Goal: Information Seeking & Learning: Learn about a topic

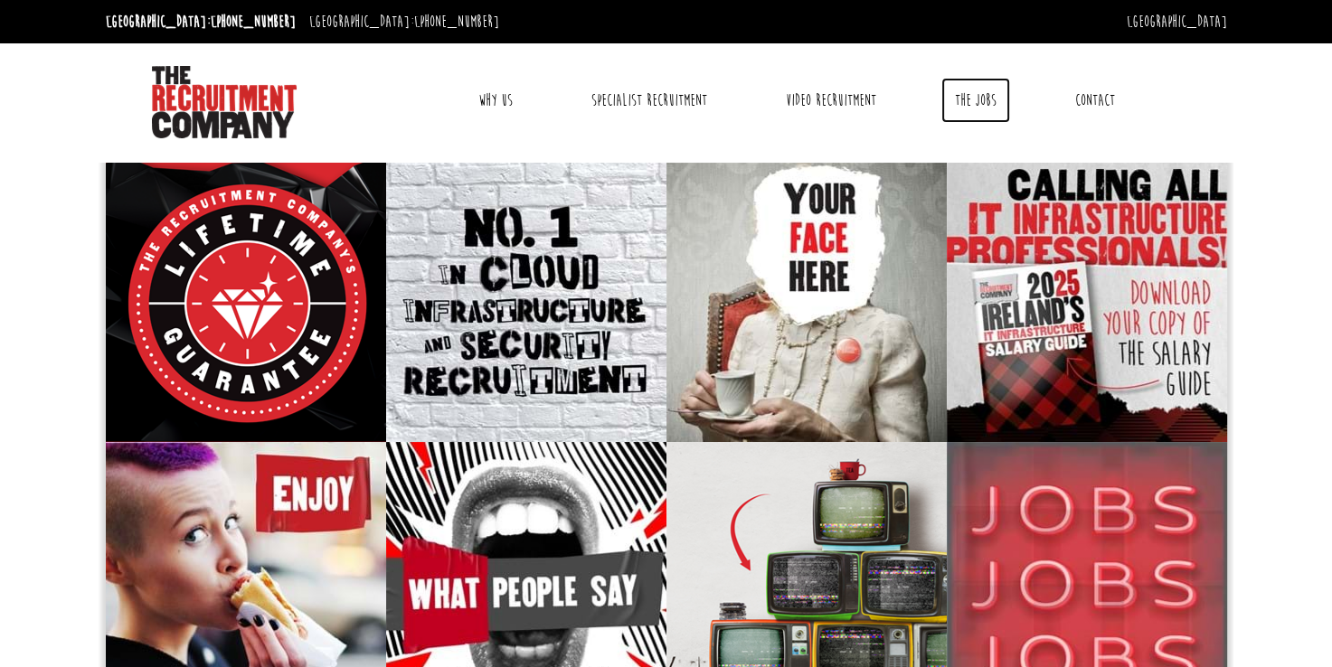
click at [986, 98] on link "The Jobs" at bounding box center [975, 100] width 69 height 45
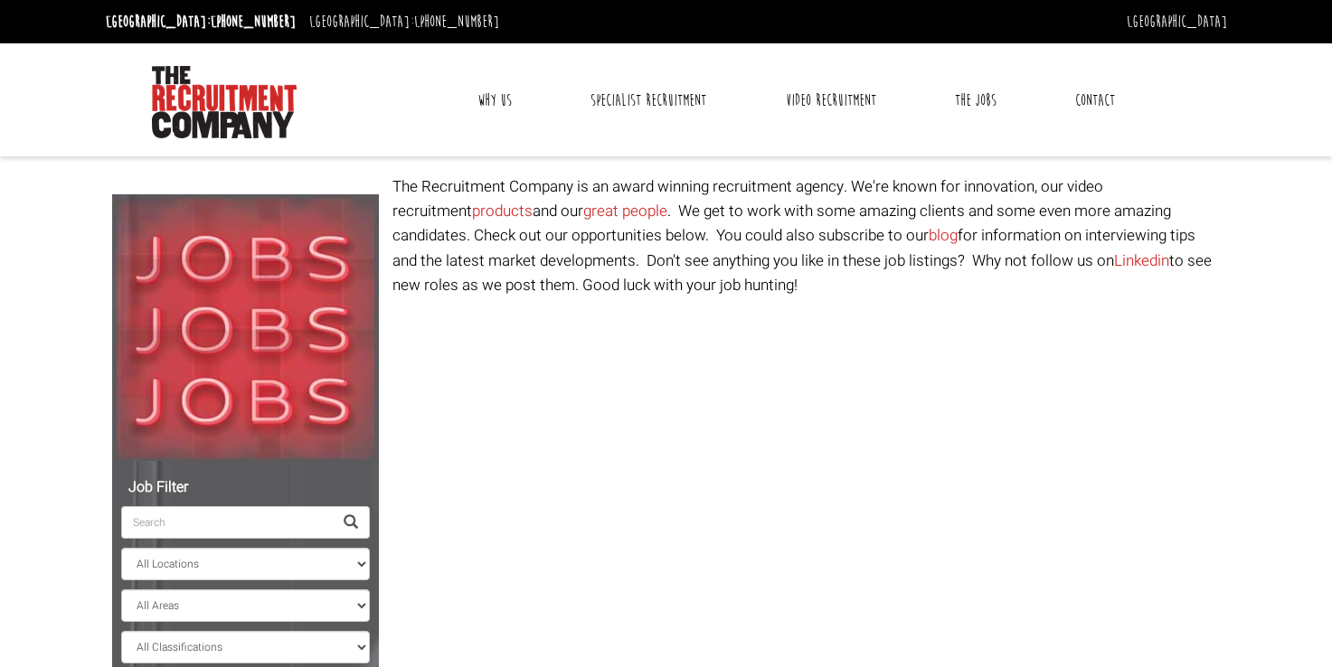
select select "Ireland"
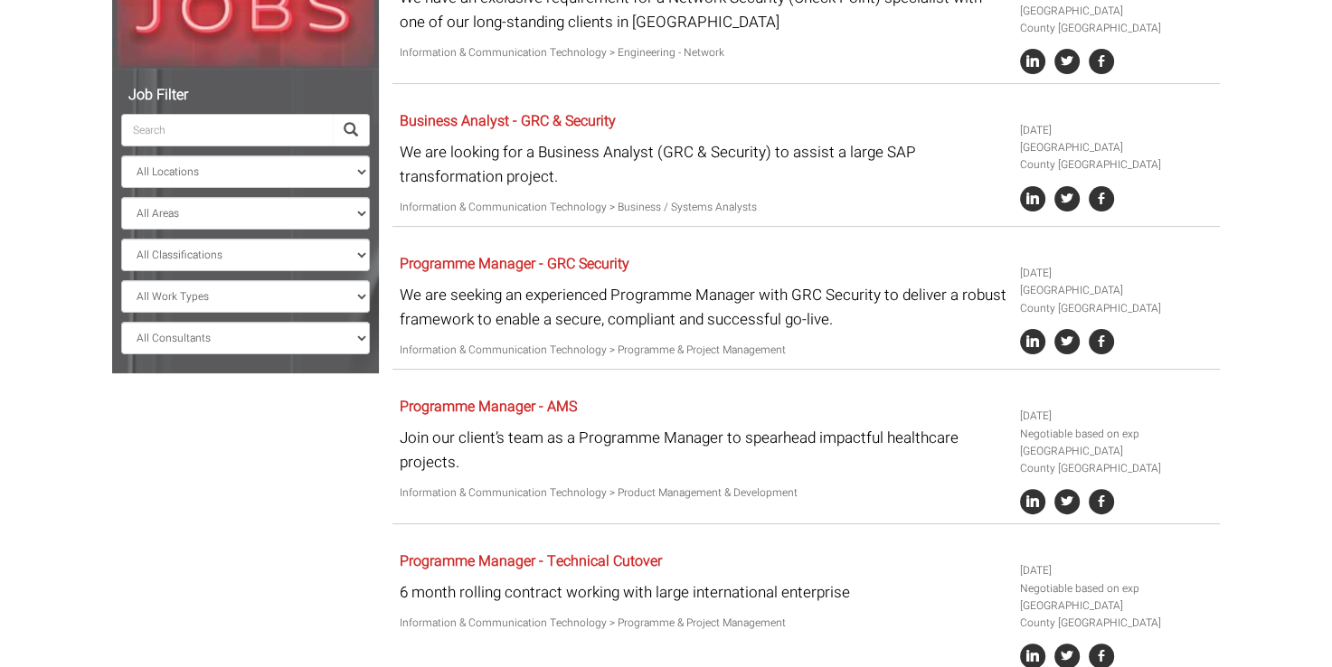
scroll to position [391, 0]
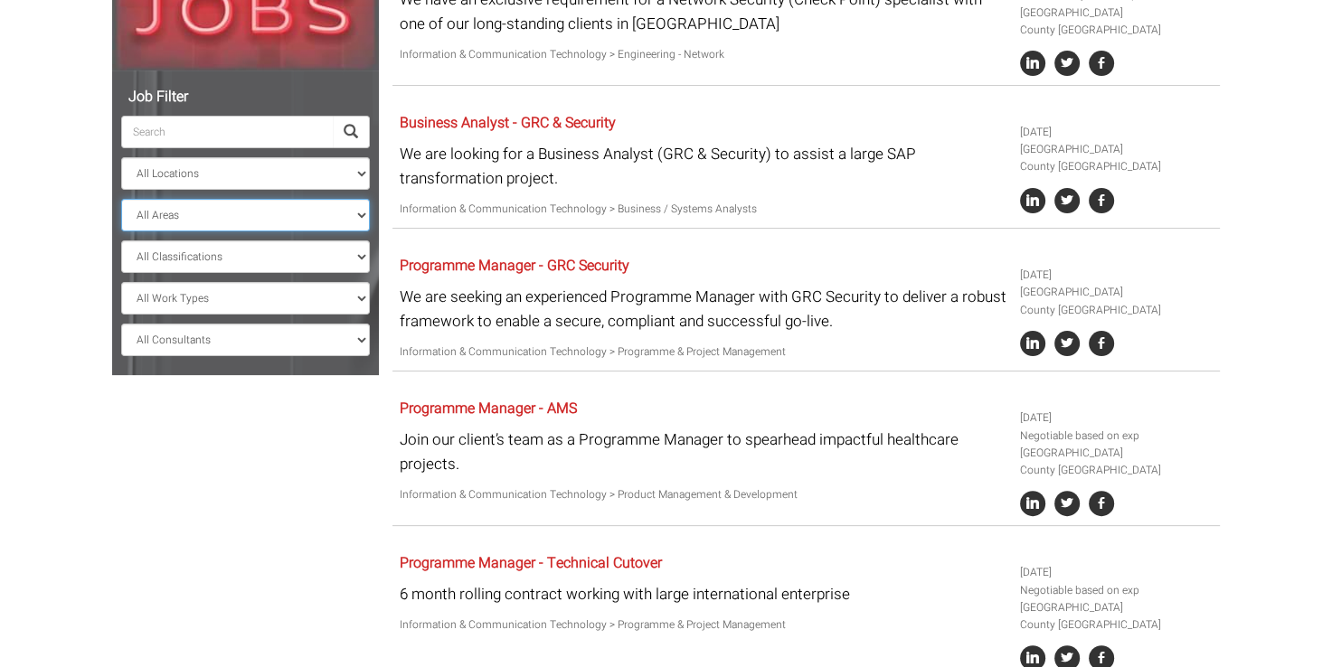
click at [358, 204] on select "All Areas County Dublin County Galway" at bounding box center [245, 215] width 249 height 33
select select "County Dublin"
click at [121, 199] on select "All Areas County Dublin County Galway" at bounding box center [245, 215] width 249 height 33
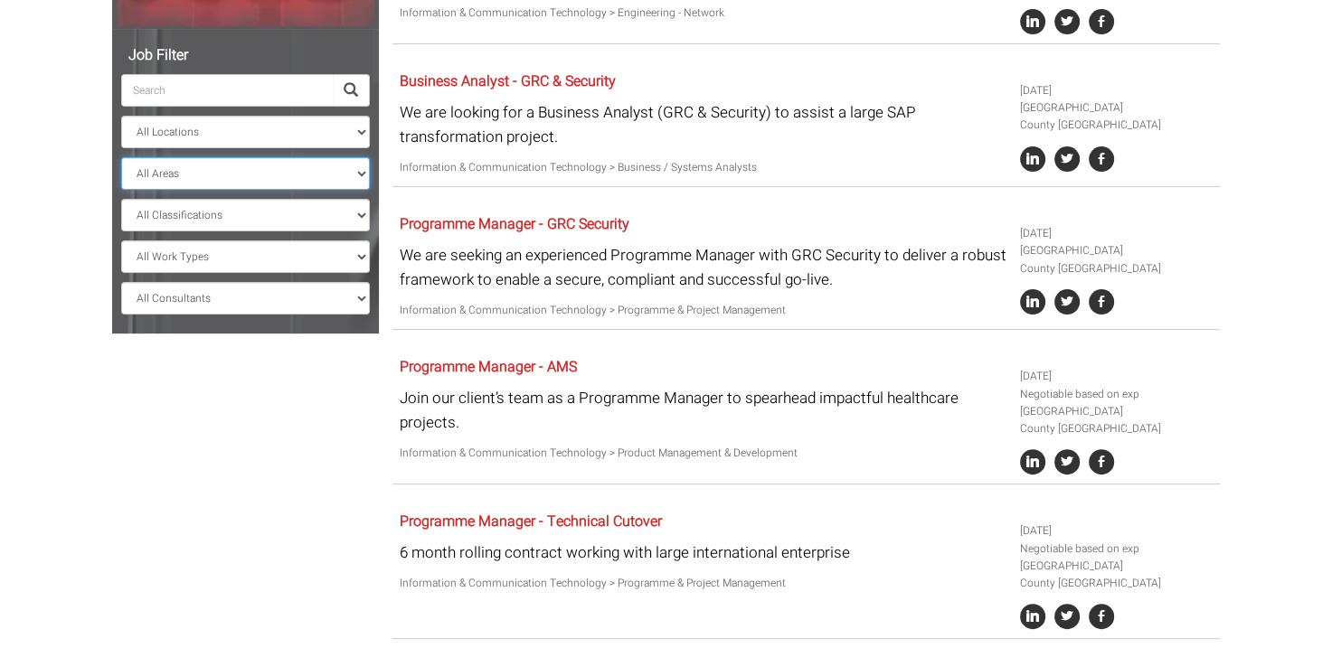
scroll to position [289, 0]
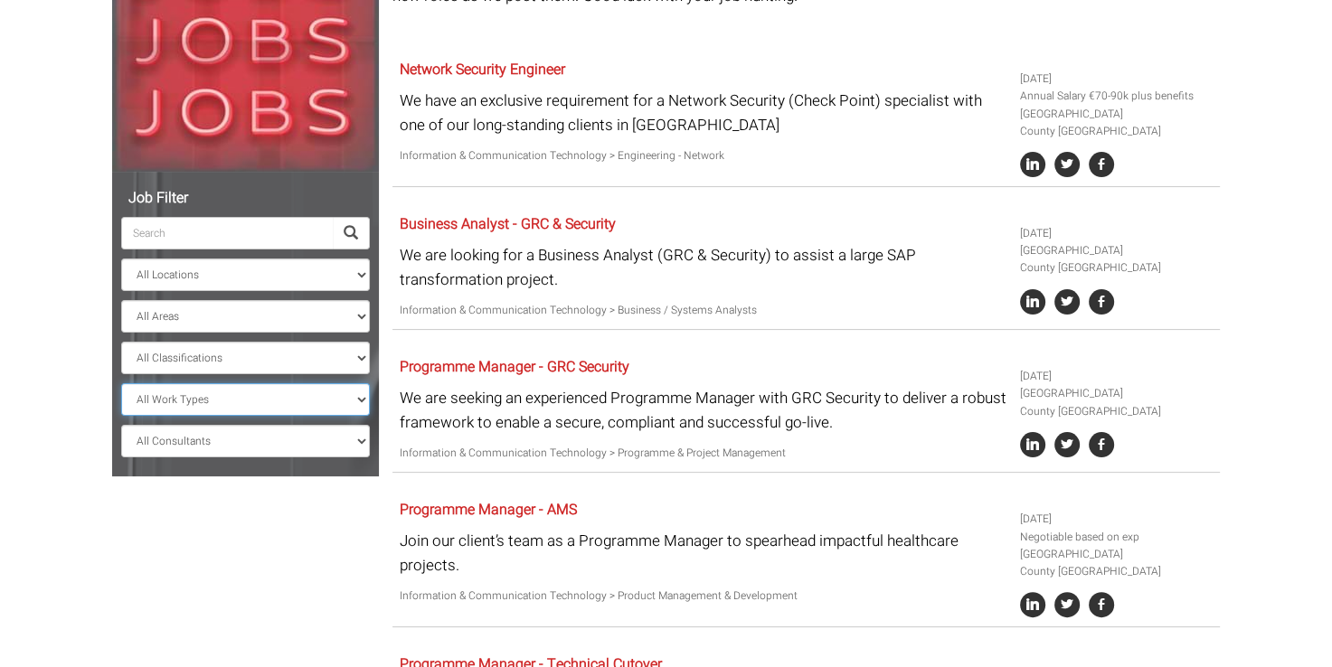
click at [237, 404] on select "All Work Types Full Time Part Time Casual Contract / Temp" at bounding box center [245, 399] width 249 height 33
click at [121, 383] on select "All Work Types Full Time Part Time Casual Contract / Temp" at bounding box center [245, 399] width 249 height 33
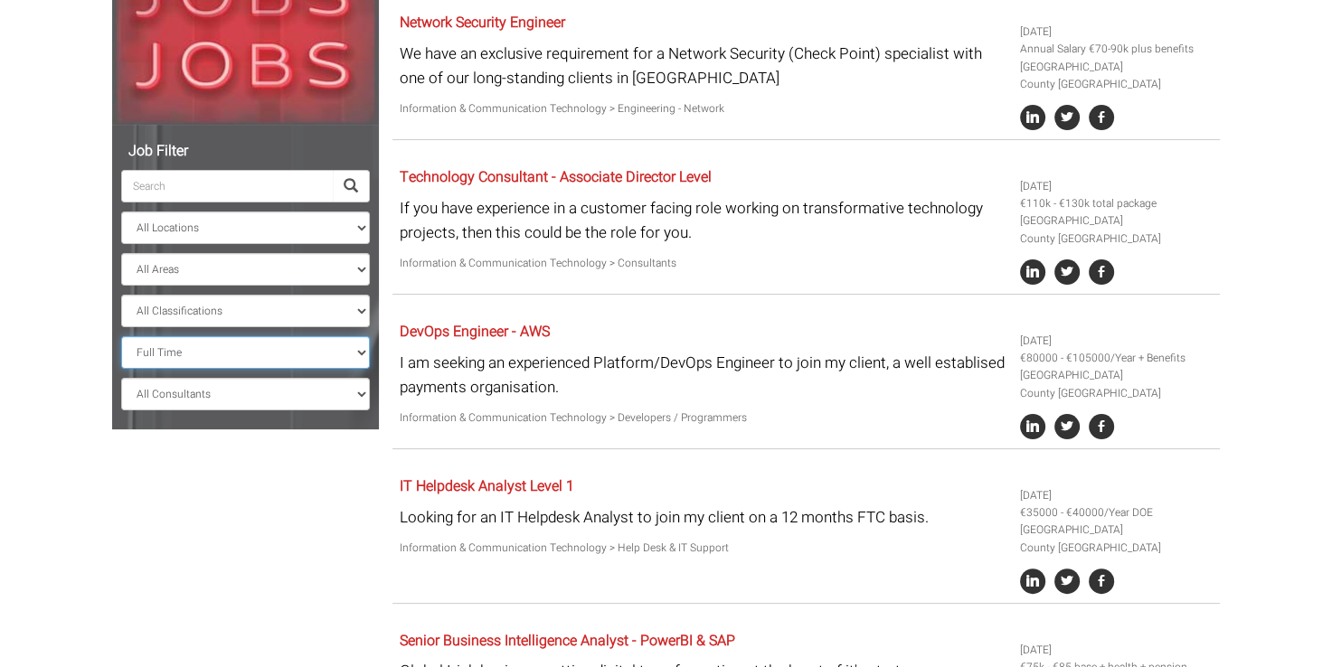
scroll to position [365, 0]
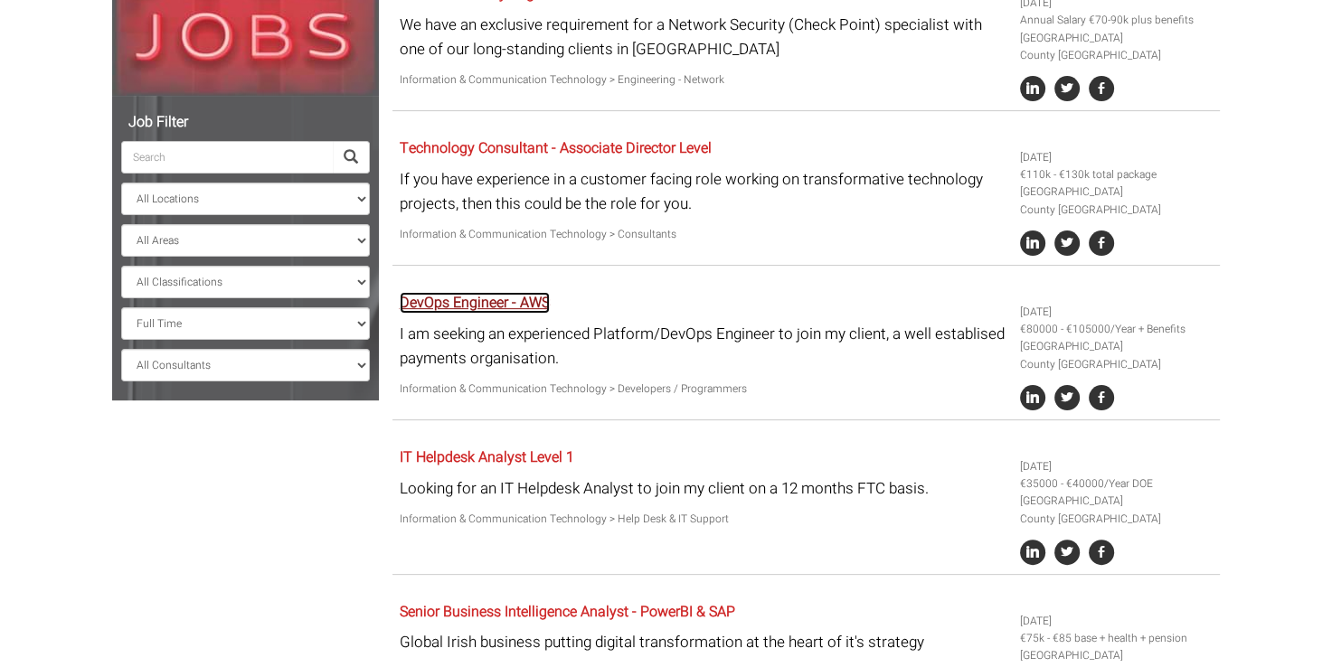
click at [504, 306] on link "DevOps Engineer - AWS" at bounding box center [475, 303] width 150 height 22
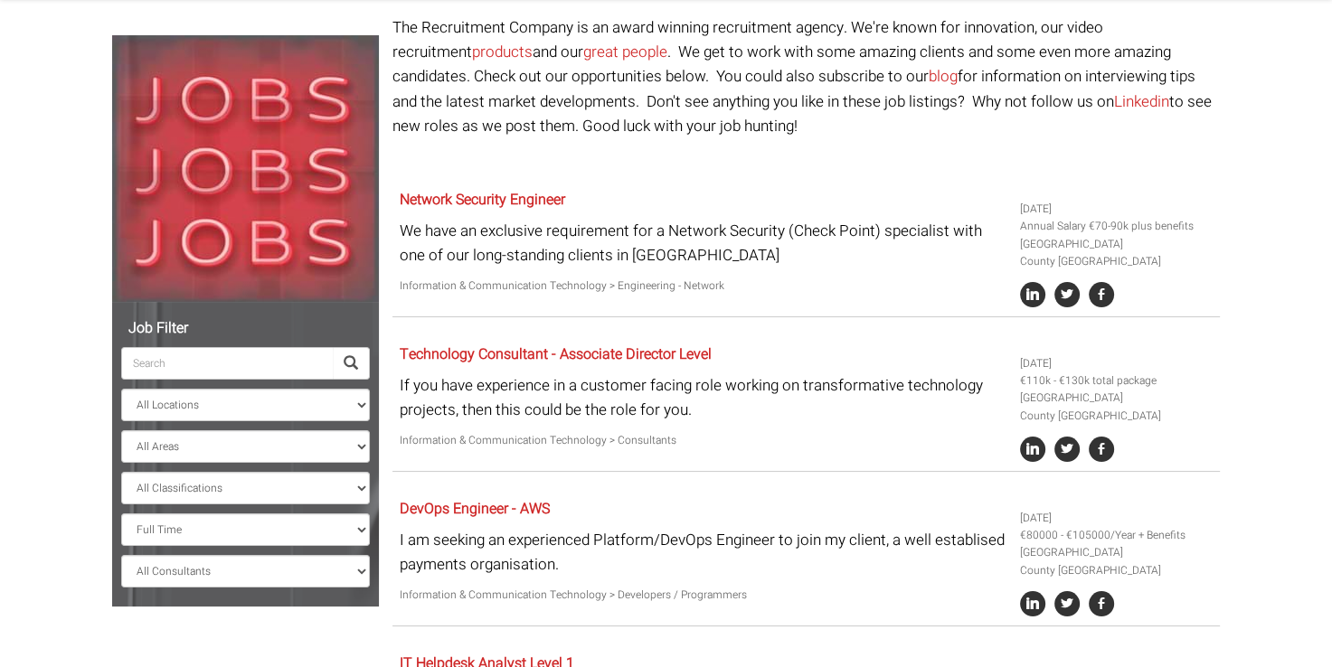
scroll to position [161, 0]
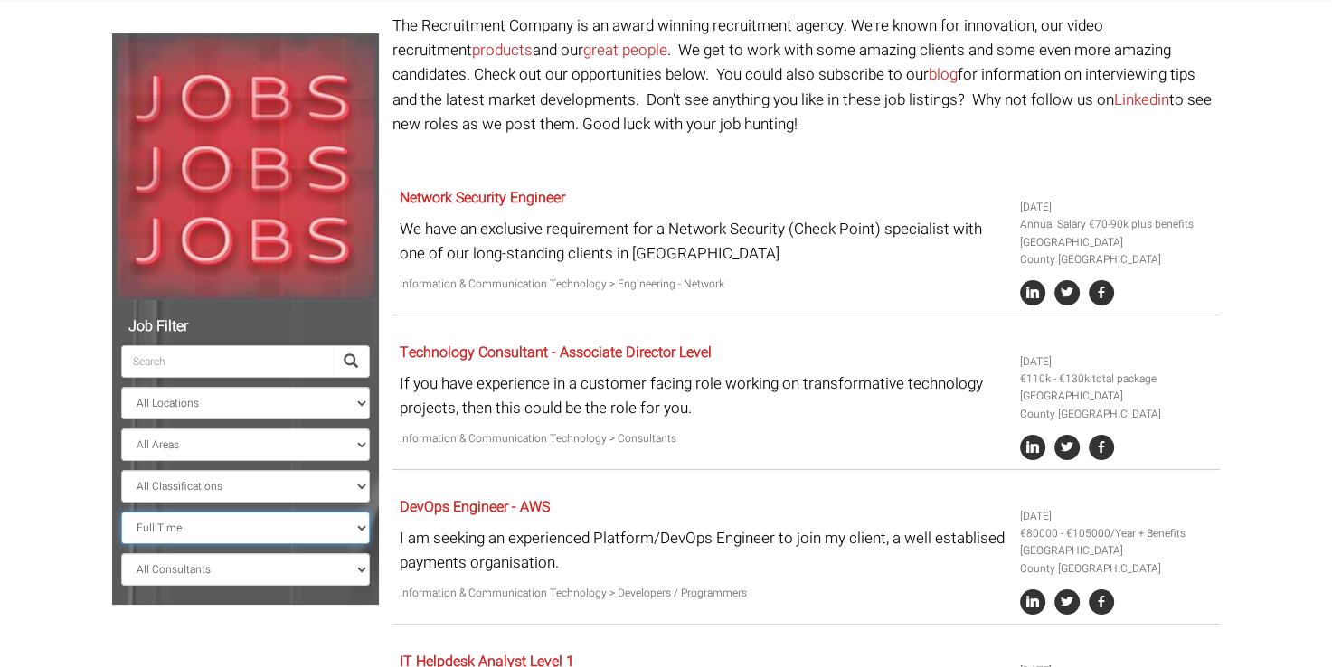
click at [267, 522] on select "All Work Types Full Time Part Time Casual Contract / Temp" at bounding box center [245, 528] width 249 height 33
select select "Contract / Temp"
click at [121, 512] on select "All Work Types Full Time Part Time Casual Contract / Temp" at bounding box center [245, 528] width 249 height 33
select select "? string:County Dublin ?"
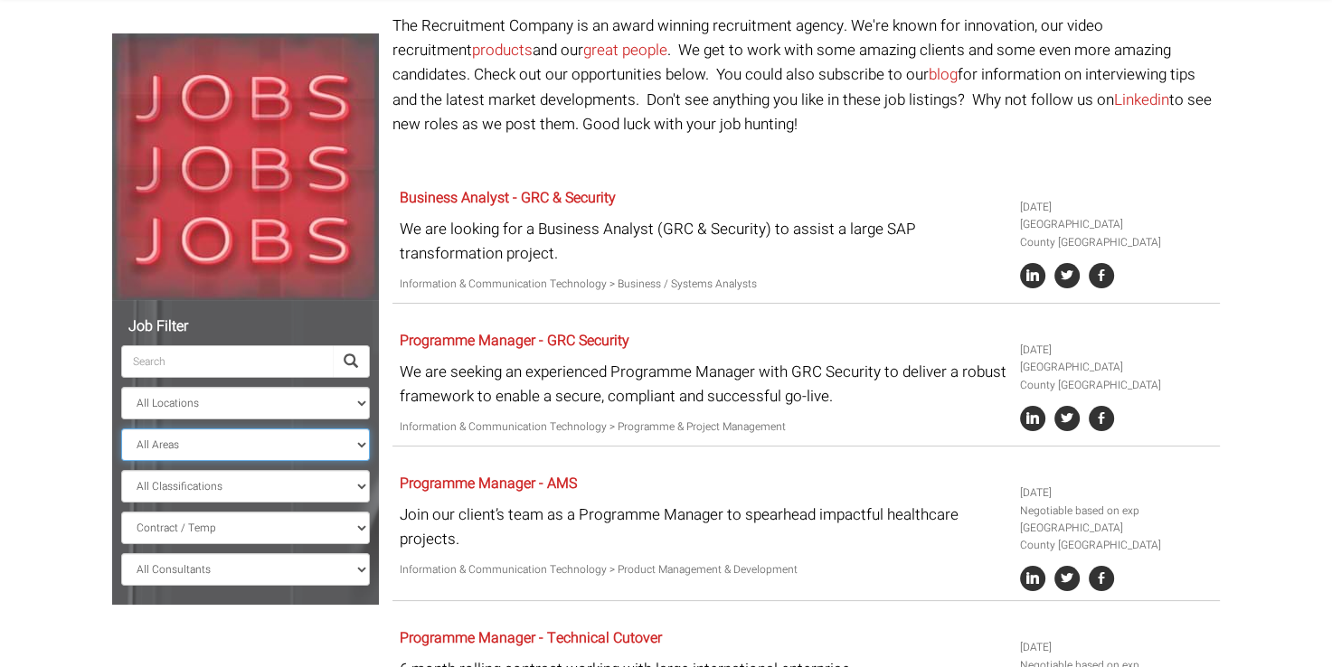
click at [304, 450] on select "All Areas County Dublin County Galway" at bounding box center [245, 445] width 249 height 33
click at [121, 429] on select "All Areas County Dublin County Galway" at bounding box center [245, 445] width 249 height 33
click at [294, 514] on select "All Work Types Full Time Part Time Casual Contract / Temp" at bounding box center [245, 528] width 249 height 33
select select
click at [121, 512] on select "All Work Types Full Time Part Time Casual Contract / Temp" at bounding box center [245, 528] width 249 height 33
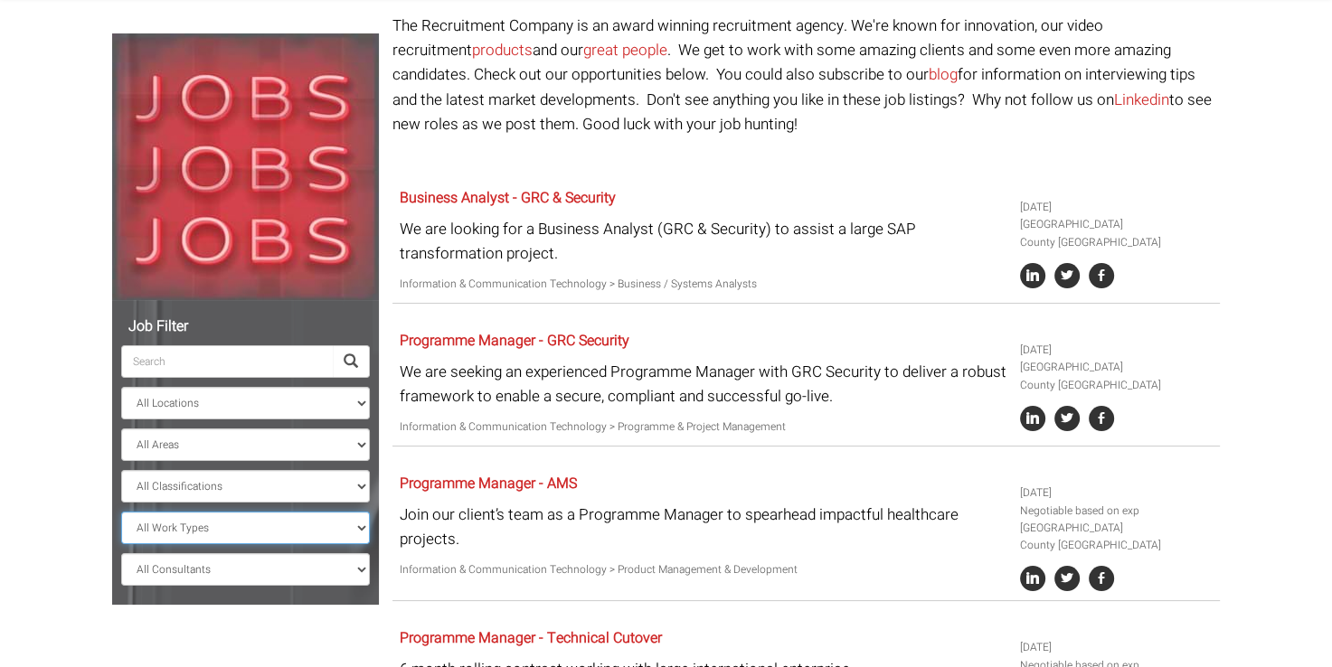
select select "? string:County Dublin ?"
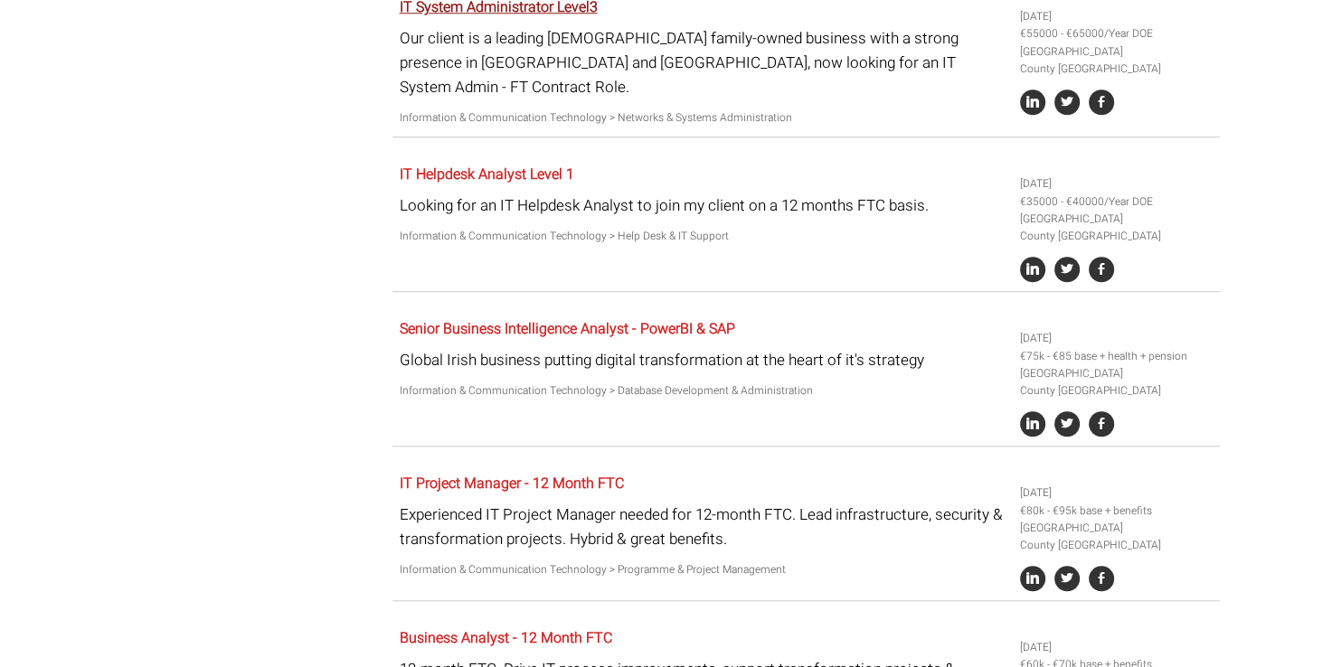
scroll to position [1410, 0]
click at [538, 17] on link "IT System Administrator Level3" at bounding box center [499, 7] width 198 height 22
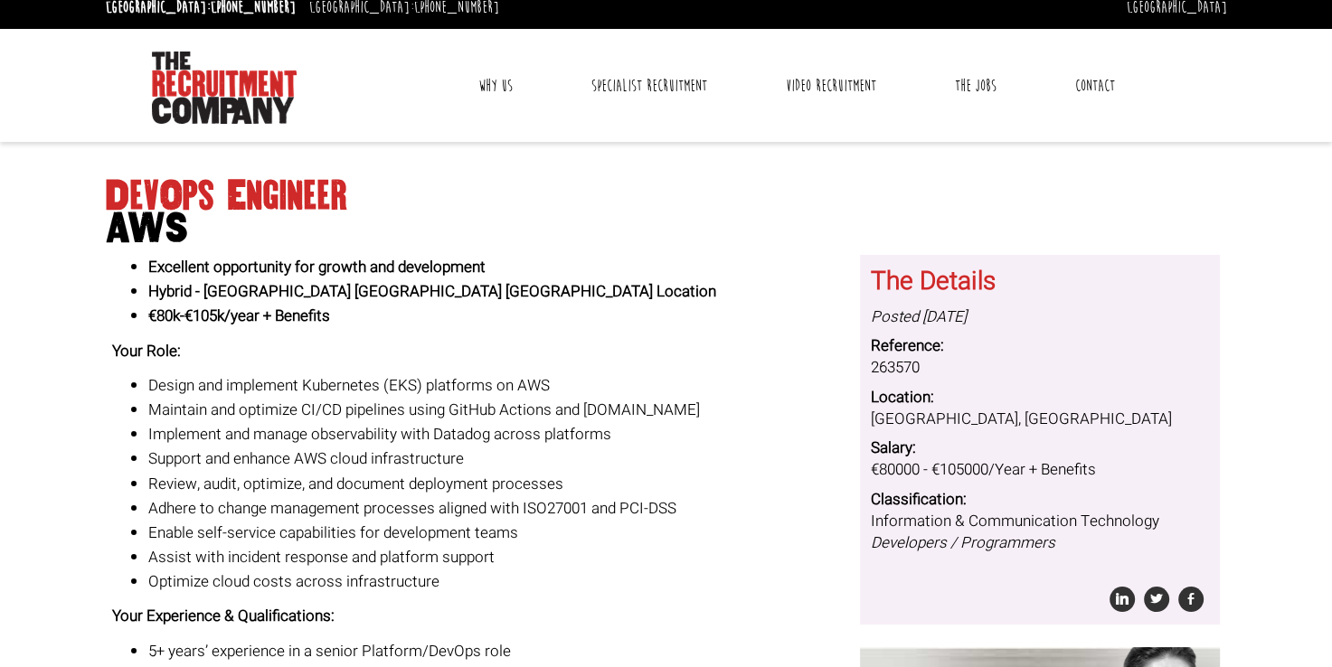
scroll to position [11, 0]
